Goal: Information Seeking & Learning: Learn about a topic

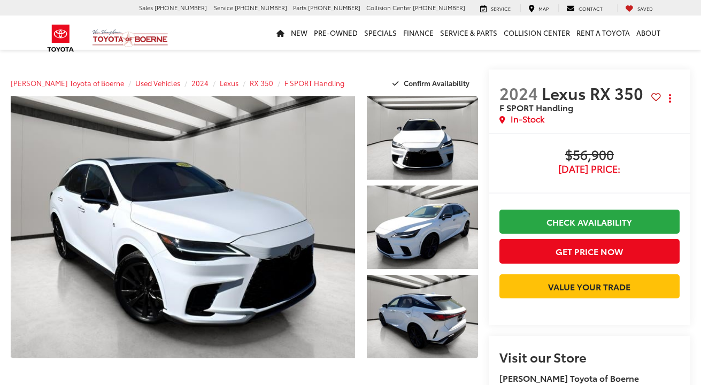
scroll to position [190, 0]
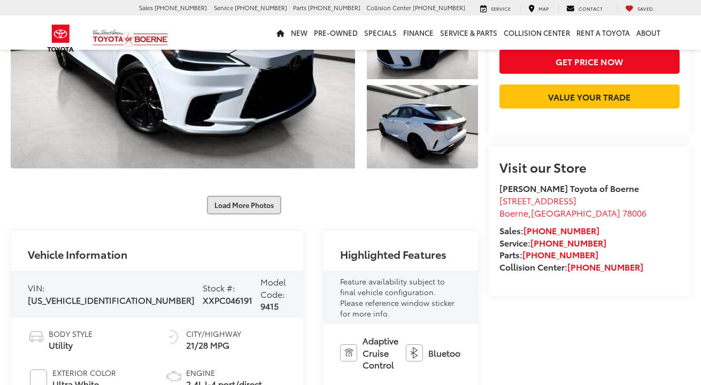
click at [246, 196] on button "Load More Photos" at bounding box center [244, 205] width 74 height 19
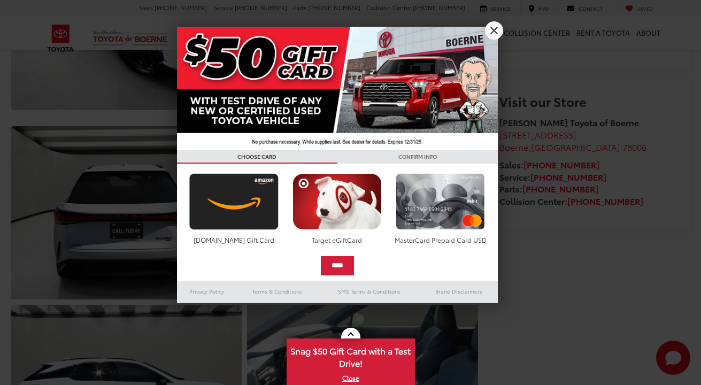
scroll to position [350, 0]
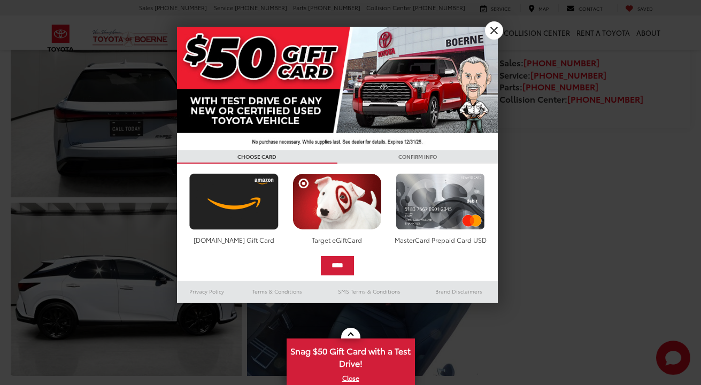
click at [499, 32] on link "X" at bounding box center [494, 30] width 18 height 18
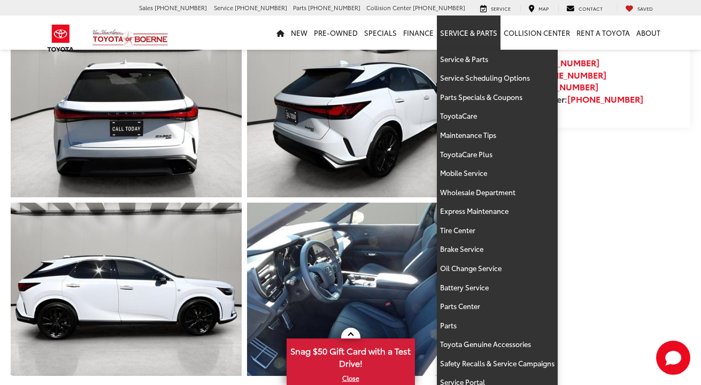
click at [493, 28] on link "Service & Parts" at bounding box center [469, 33] width 64 height 34
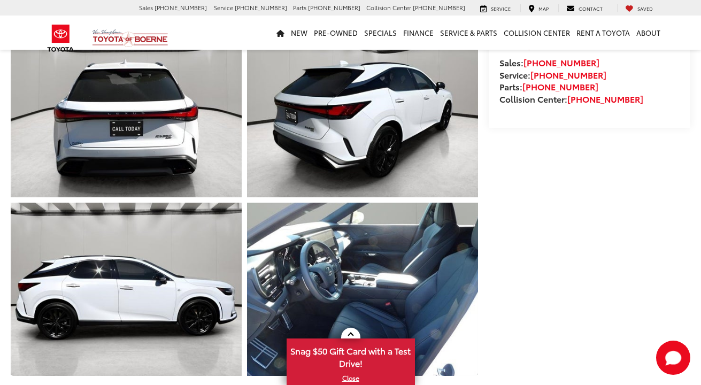
click at [162, 256] on link "Expand Photo 6" at bounding box center [126, 289] width 231 height 173
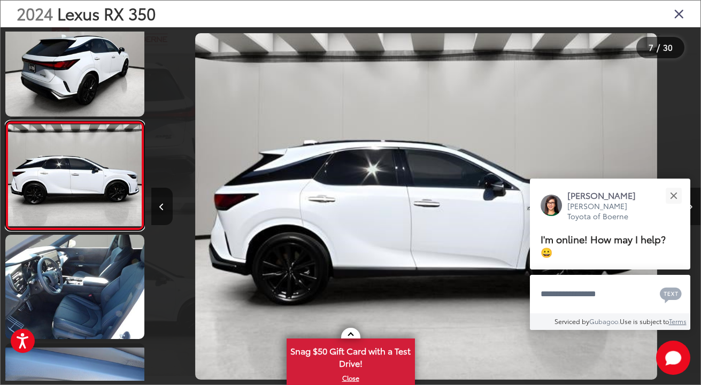
scroll to position [0, 0]
click at [692, 207] on button "Next image" at bounding box center [689, 206] width 21 height 37
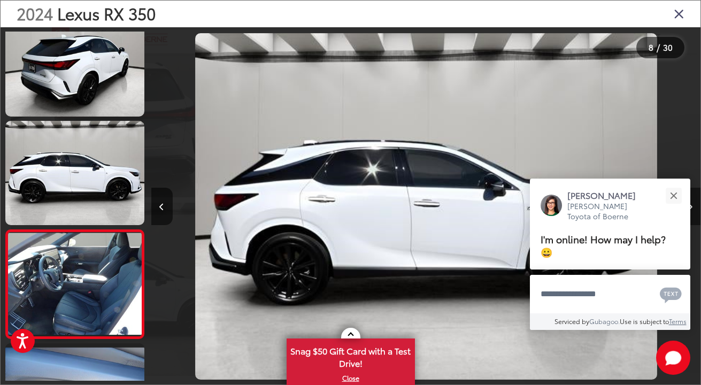
click at [692, 207] on button "Next image" at bounding box center [689, 206] width 21 height 37
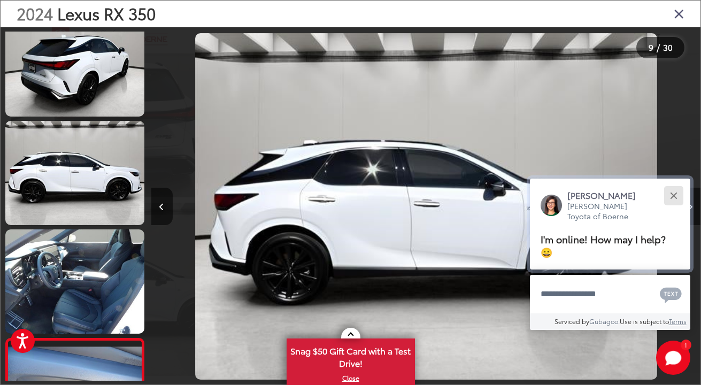
scroll to position [779, 0]
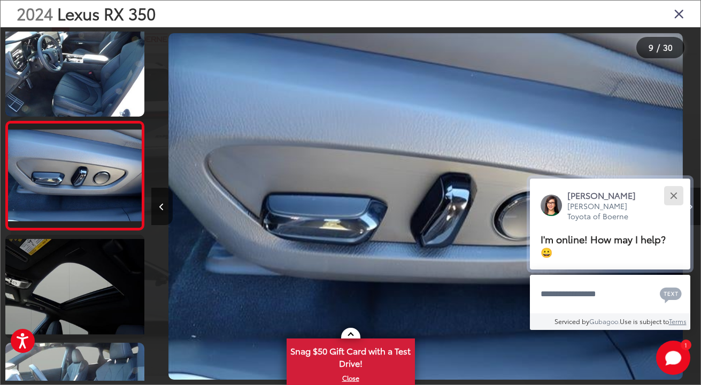
click at [677, 193] on button "Close" at bounding box center [673, 195] width 23 height 23
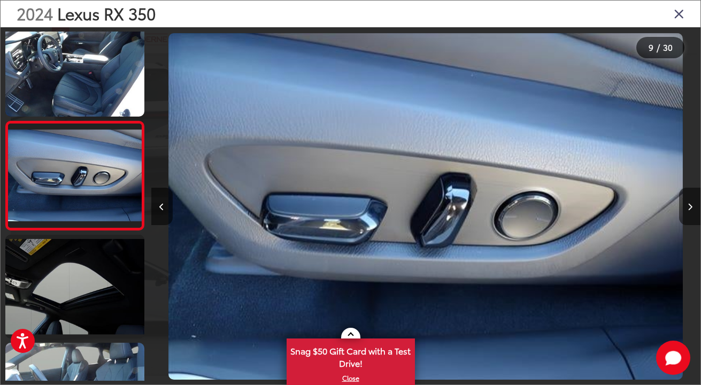
click at [690, 199] on button "Next image" at bounding box center [689, 206] width 21 height 37
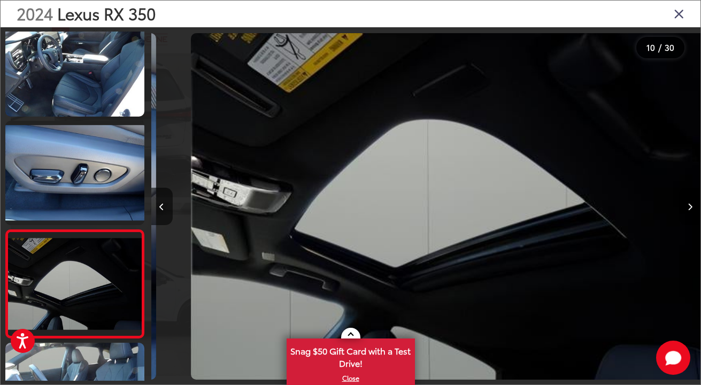
scroll to position [887, 0]
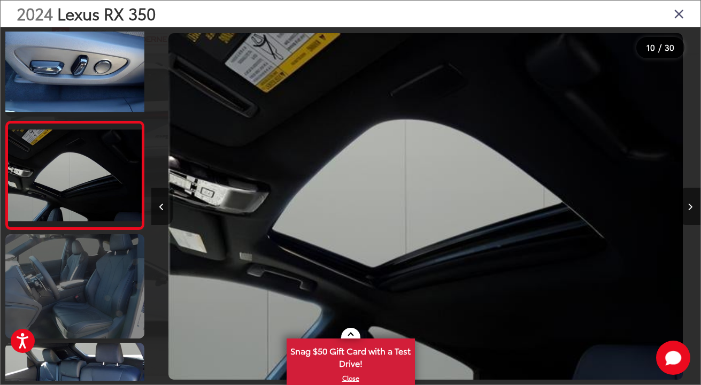
click at [85, 278] on link at bounding box center [74, 286] width 139 height 104
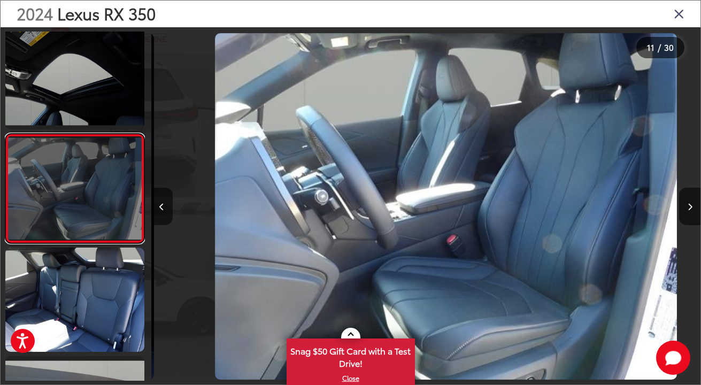
scroll to position [995, 0]
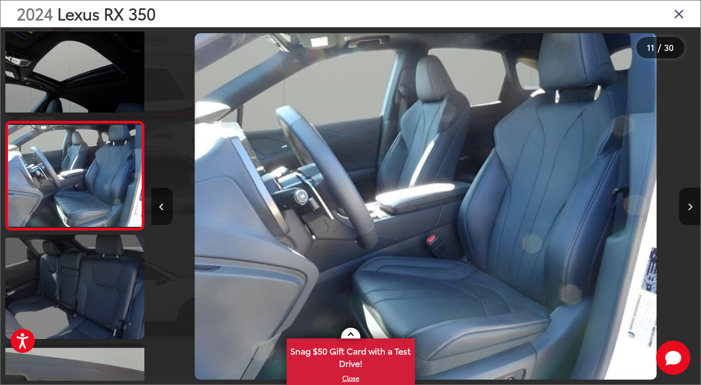
click at [98, 298] on link at bounding box center [74, 287] width 139 height 104
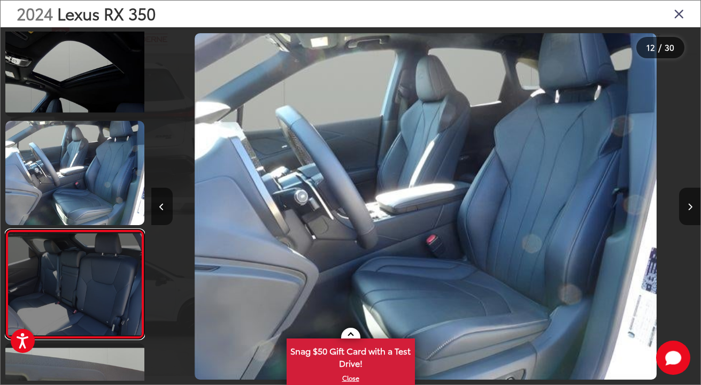
scroll to position [1104, 0]
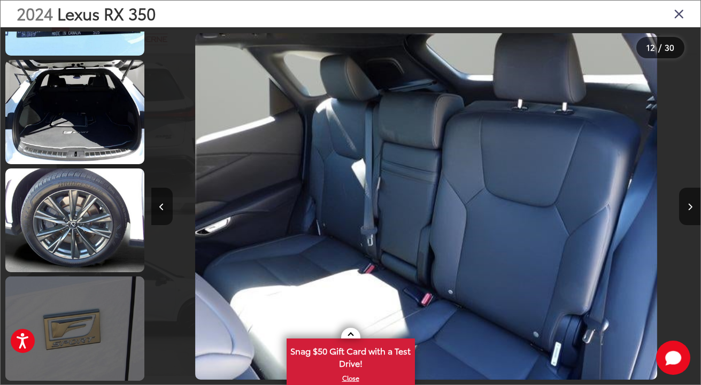
click at [90, 320] on link at bounding box center [74, 328] width 139 height 104
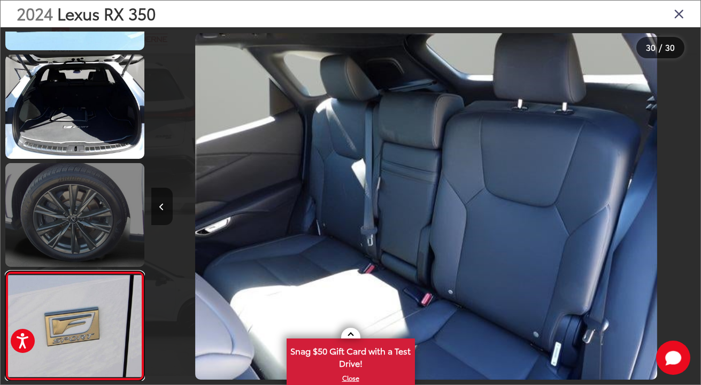
scroll to position [0, 15923]
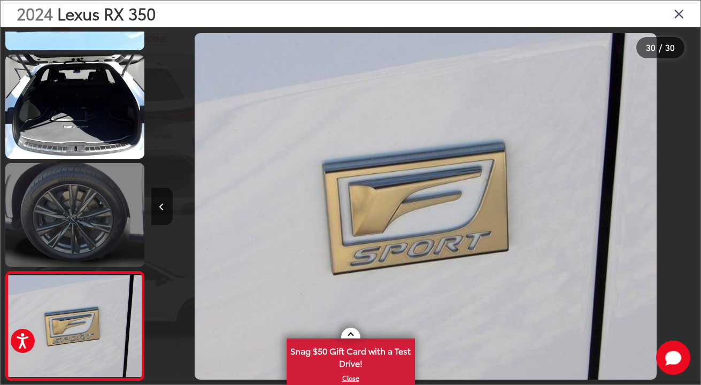
click at [101, 229] on link at bounding box center [74, 215] width 139 height 104
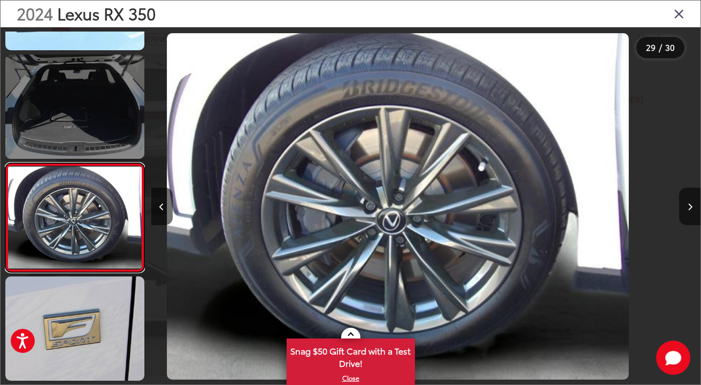
scroll to position [0, 15374]
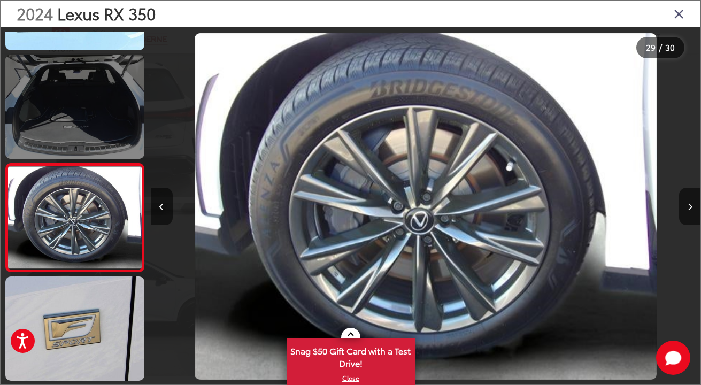
click at [89, 118] on link at bounding box center [74, 107] width 139 height 104
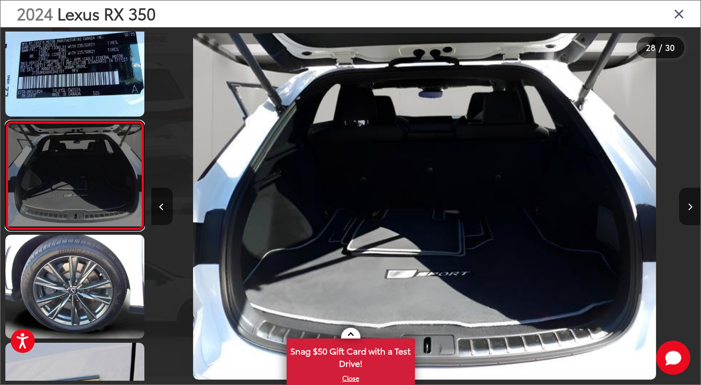
scroll to position [0, 14824]
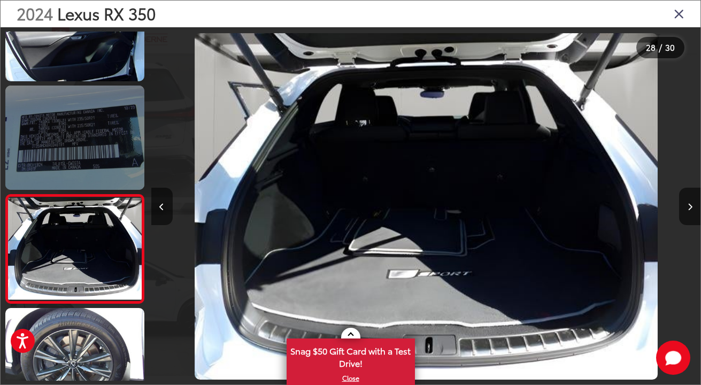
click at [89, 118] on link at bounding box center [74, 138] width 139 height 104
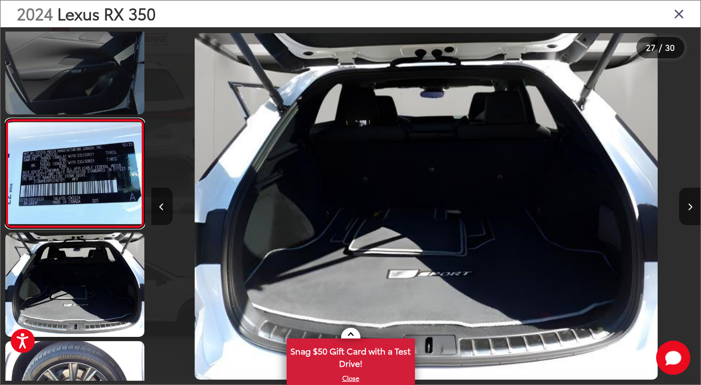
scroll to position [0, 14275]
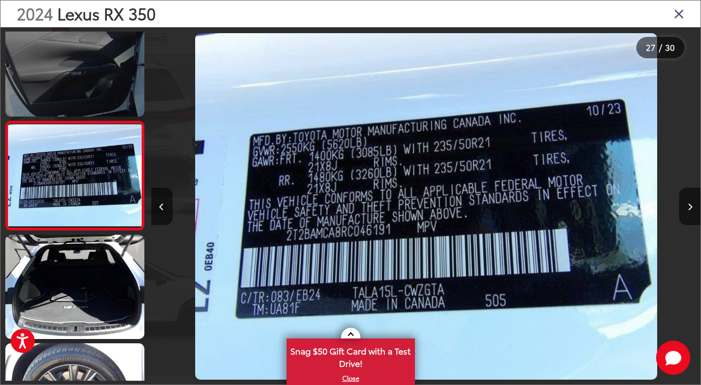
click at [109, 51] on link at bounding box center [74, 64] width 139 height 104
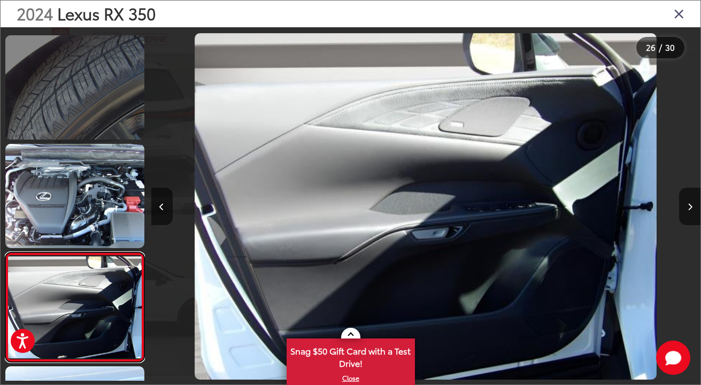
scroll to position [2486, 0]
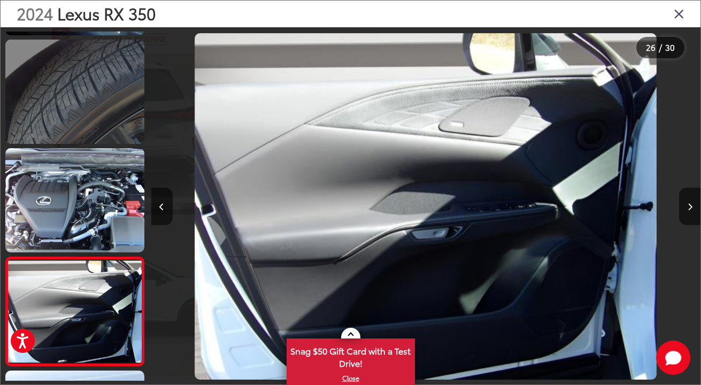
click at [96, 79] on link at bounding box center [74, 92] width 139 height 104
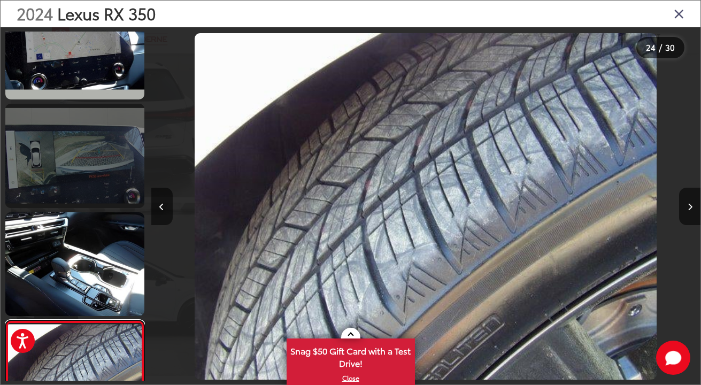
scroll to position [2196, 0]
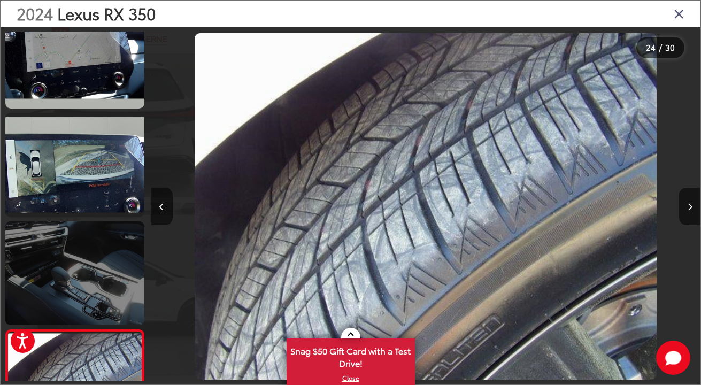
click at [98, 253] on link at bounding box center [74, 273] width 139 height 104
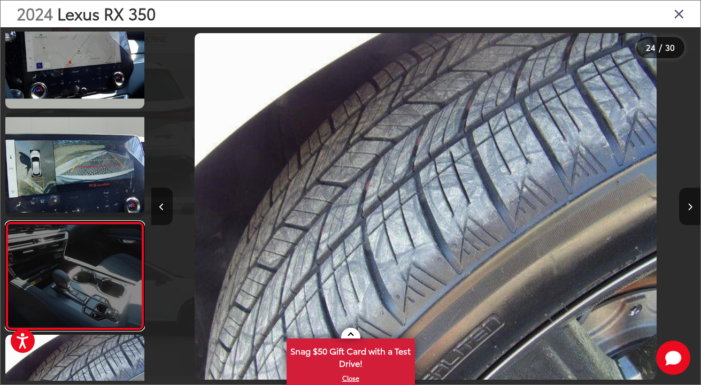
scroll to position [0, 0]
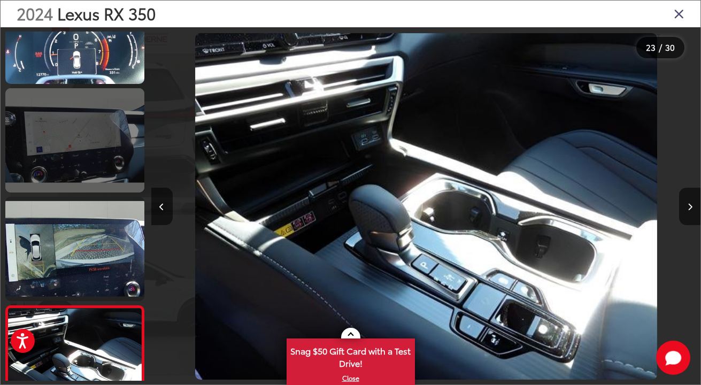
click at [112, 159] on link at bounding box center [74, 140] width 139 height 104
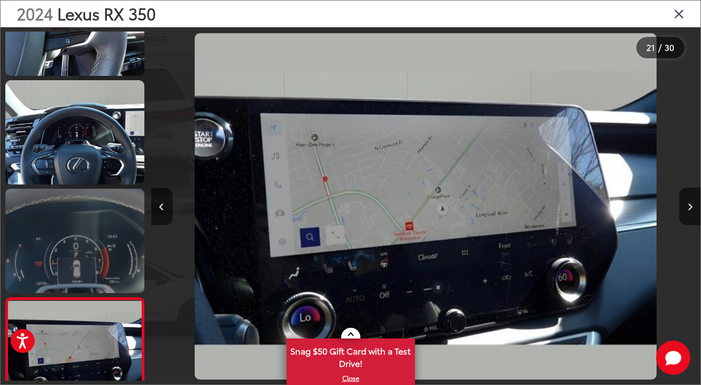
click at [112, 159] on link at bounding box center [74, 132] width 139 height 104
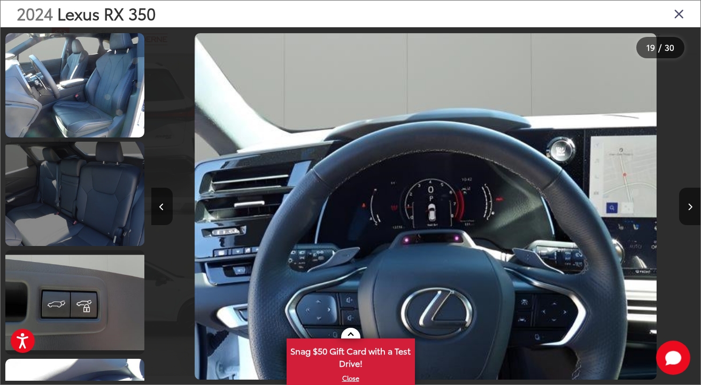
click at [111, 192] on link at bounding box center [74, 194] width 139 height 104
